Goal: Obtain resource: Obtain resource

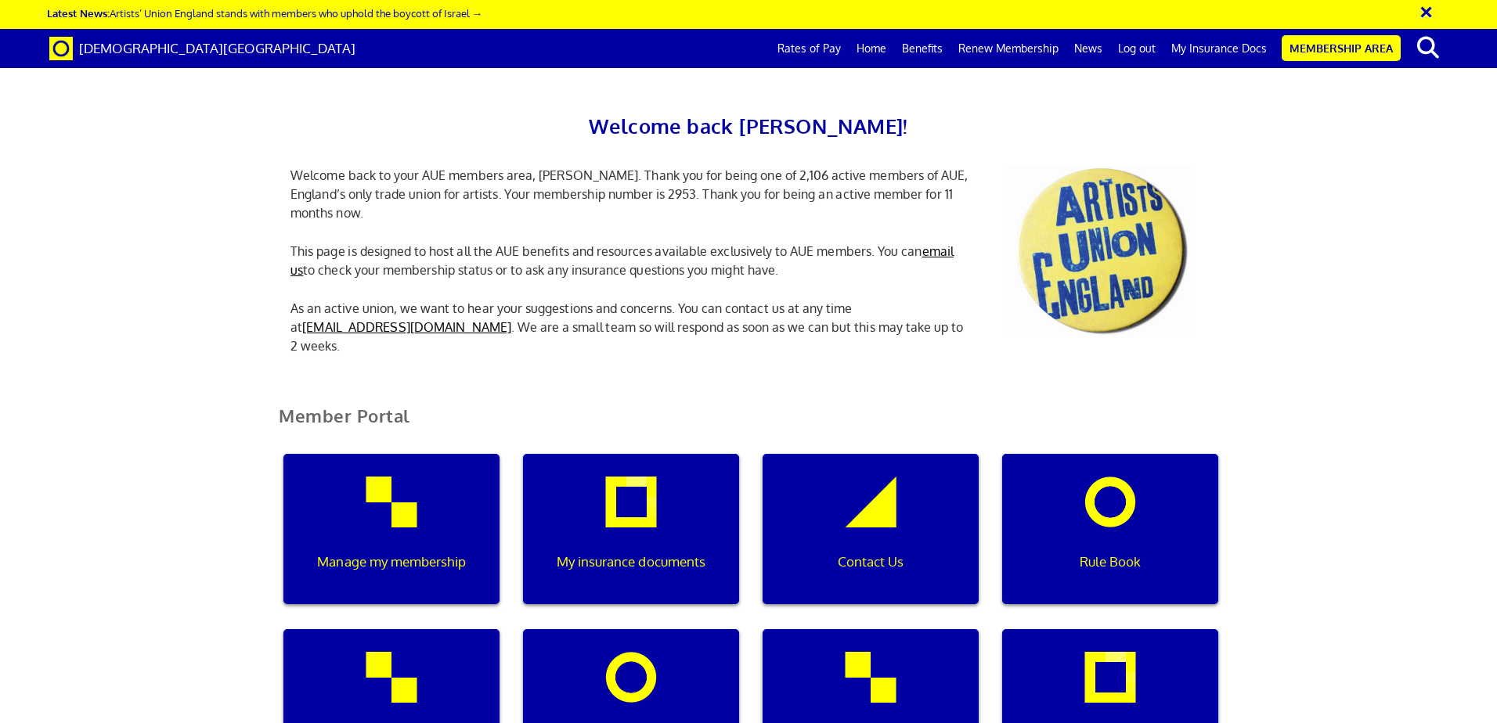
scroll to position [0, 5]
click at [649, 516] on div "My insurance documents" at bounding box center [631, 529] width 216 height 150
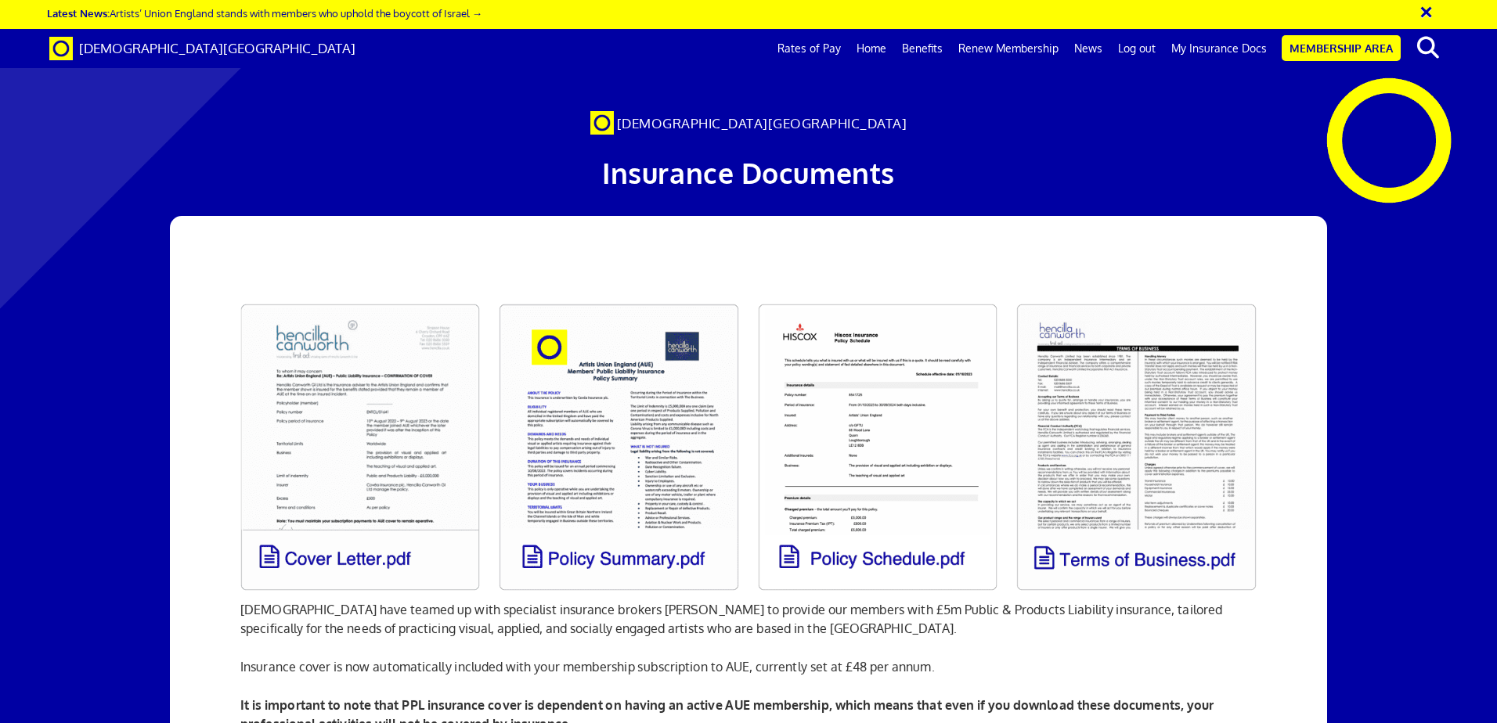
scroll to position [0, 24]
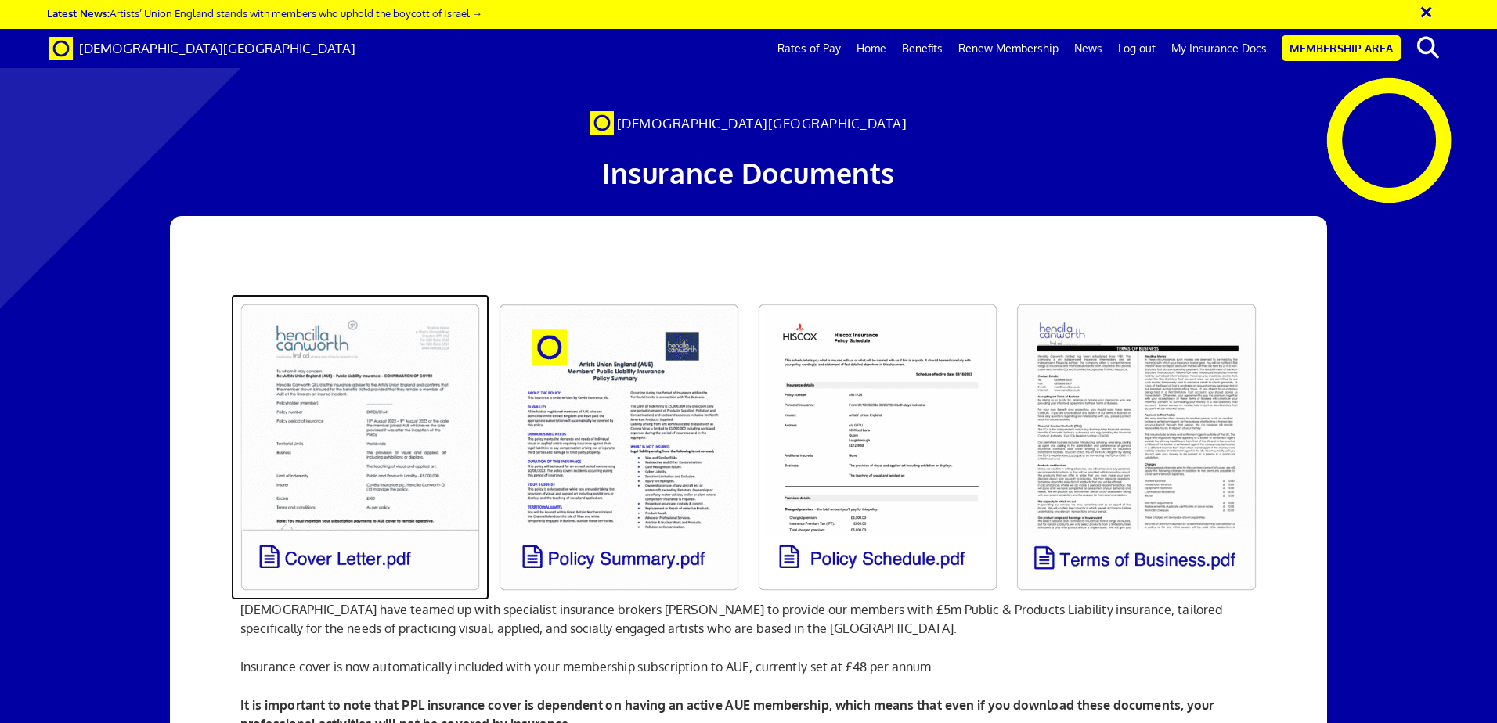
click at [406, 440] on link at bounding box center [360, 447] width 258 height 306
click at [394, 428] on link at bounding box center [360, 447] width 258 height 306
